Goal: Navigation & Orientation: Find specific page/section

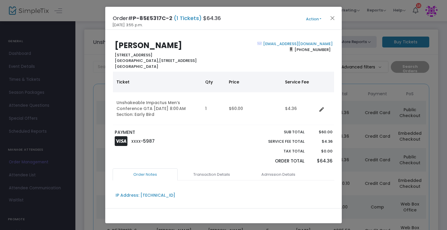
click at [383, 110] on ngb-modal-window "Order# P-85E5317C-2 (1 Tickets) $64.36 [DATE] 3:55 p.m. Action Mark Admitted Ed…" at bounding box center [223, 115] width 447 height 230
click at [45, 74] on ngb-modal-window "Order# P-85E5317C-2 (1 Tickets) $64.36 [DATE] 3:55 p.m. Action Mark Admitted Ed…" at bounding box center [223, 115] width 447 height 230
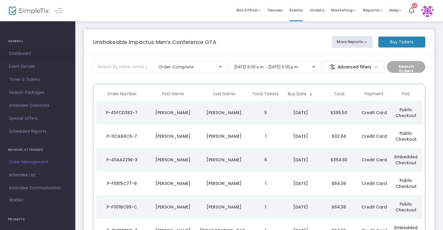
click at [21, 53] on span "Dashboard" at bounding box center [38, 54] width 58 height 8
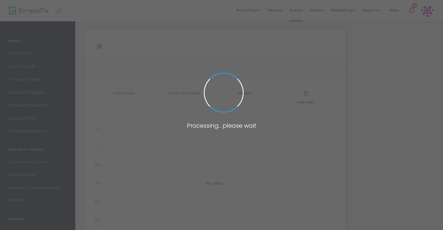
type input "[URL][DOMAIN_NAME]"
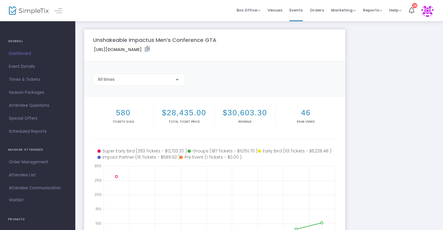
click at [24, 12] on img at bounding box center [29, 10] width 40 height 9
